Goal: Book appointment/travel/reservation

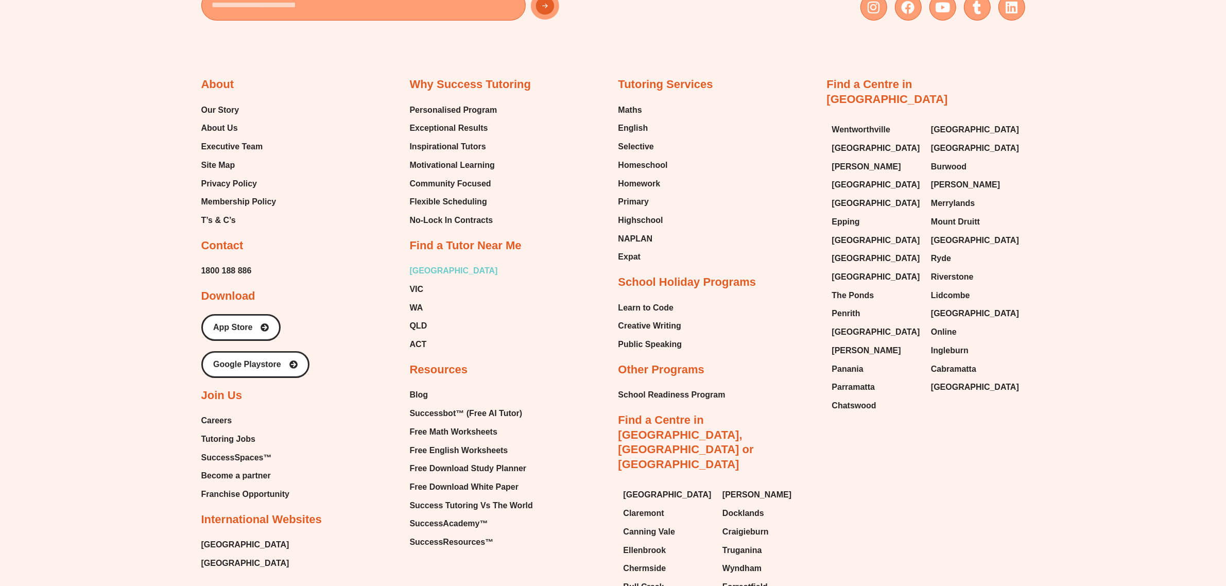
scroll to position [5626, 0]
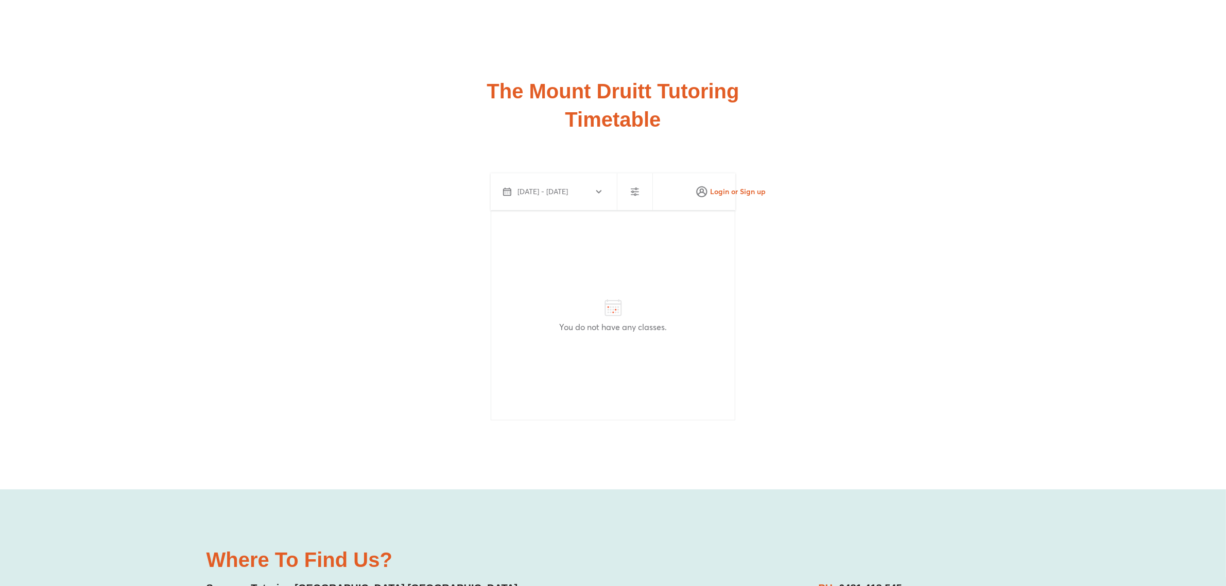
scroll to position [3085, 0]
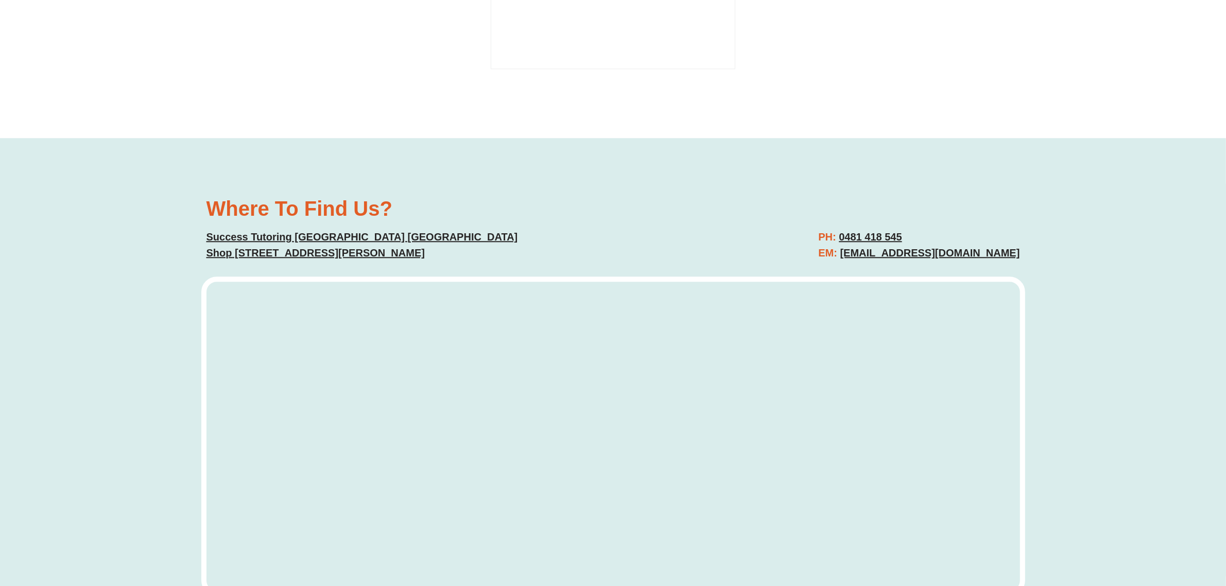
scroll to position [2962, 0]
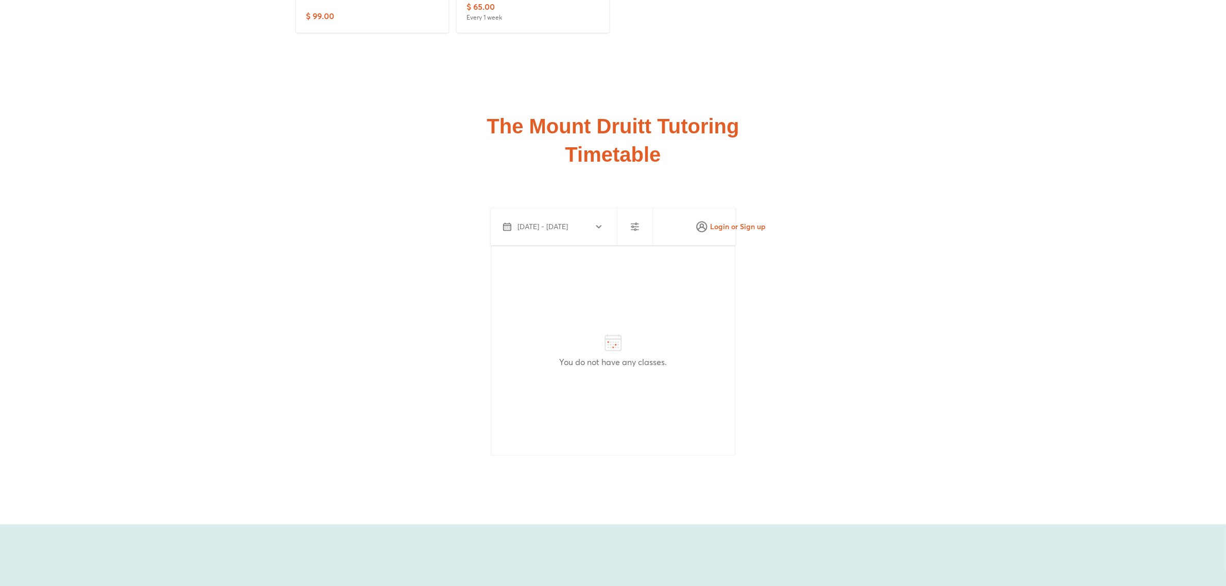
click at [599, 222] on icon "button" at bounding box center [599, 226] width 8 height 8
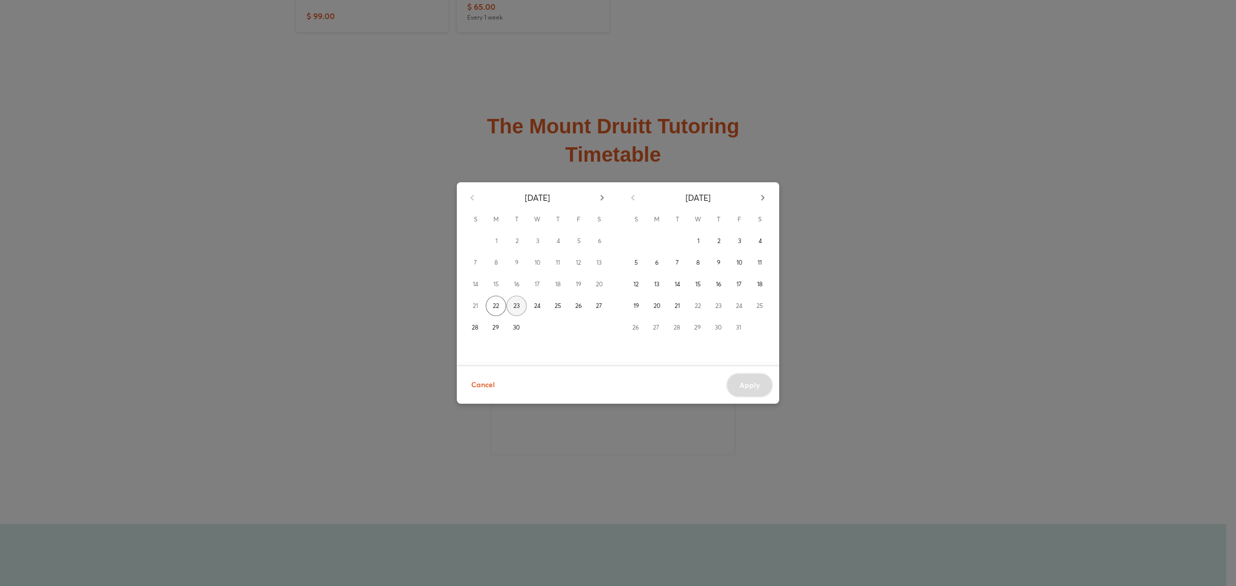
click at [519, 301] on span "23" at bounding box center [516, 306] width 6 height 10
click at [407, 291] on div "September 2025 S M T W T F S 1 2 3 4 5 6 7 8 9 10 11 12 13 14 15 16 17 18 19 20…" at bounding box center [618, 293] width 1236 height 586
click at [657, 441] on div "September 2025 S M T W T F S 1 2 3 4 5 6 7 8 9 10 11 12 13 14 15 16 17 18 19 20…" at bounding box center [618, 293] width 1236 height 586
click at [482, 384] on span "Cancel" at bounding box center [483, 384] width 24 height 13
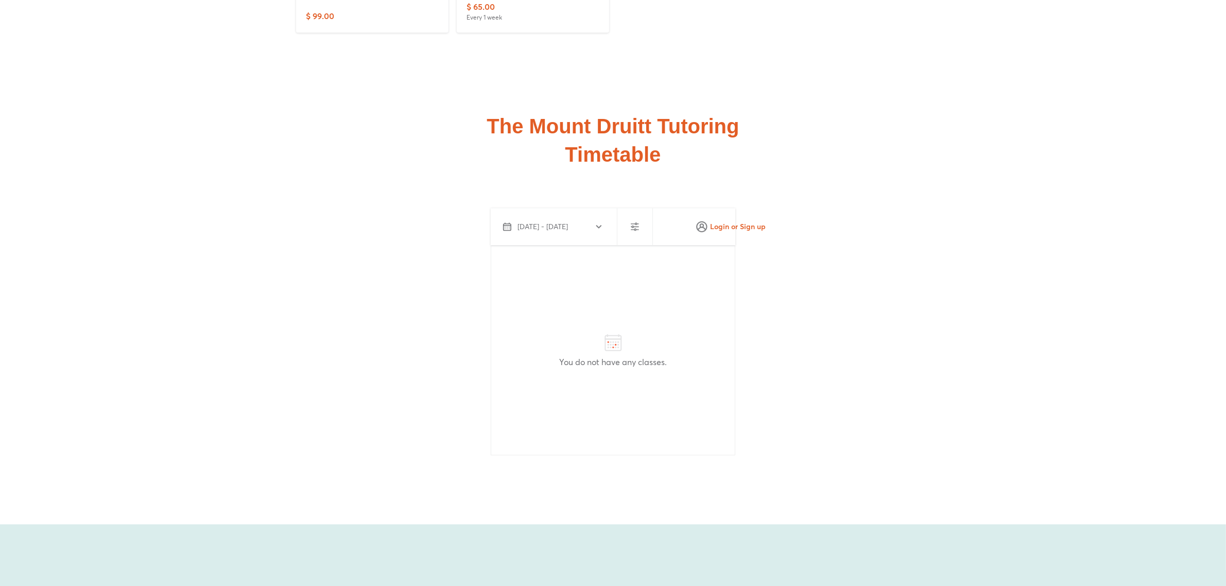
click at [717, 220] on span "Login or Sign up" at bounding box center [731, 226] width 70 height 16
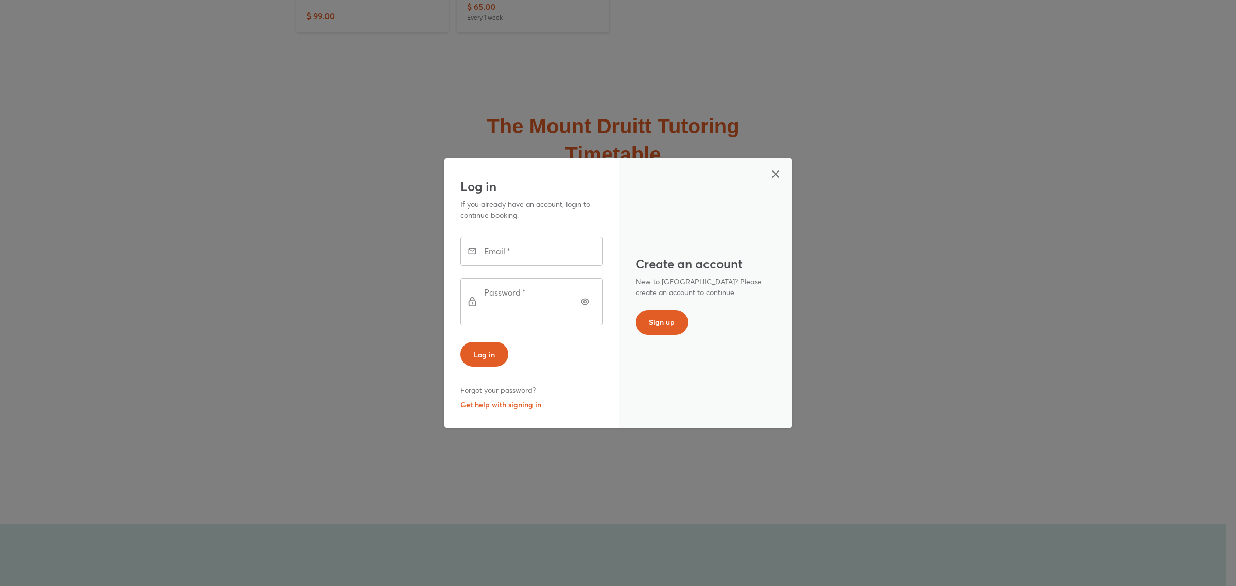
click at [773, 180] on icon "button" at bounding box center [775, 174] width 12 height 12
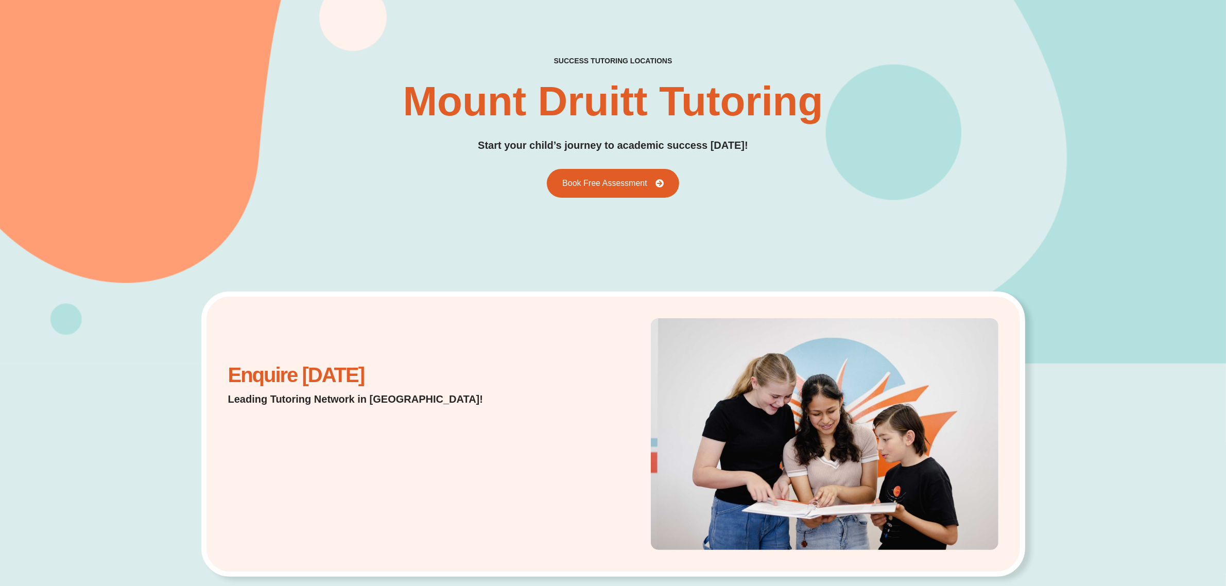
scroll to position [0, 0]
